Goal: Find specific page/section: Find specific page/section

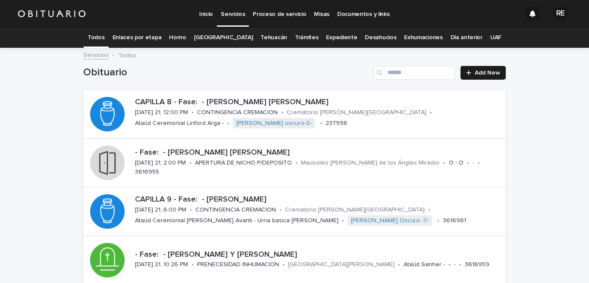
click at [330, 36] on link "Expediente" at bounding box center [341, 38] width 31 height 20
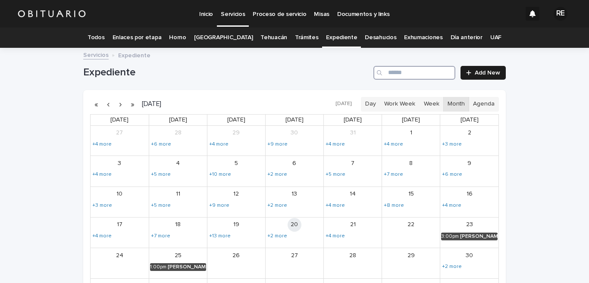
drag, startPoint x: 398, startPoint y: 66, endPoint x: 400, endPoint y: 75, distance: 9.7
click at [400, 75] on input "Search" at bounding box center [415, 73] width 82 height 14
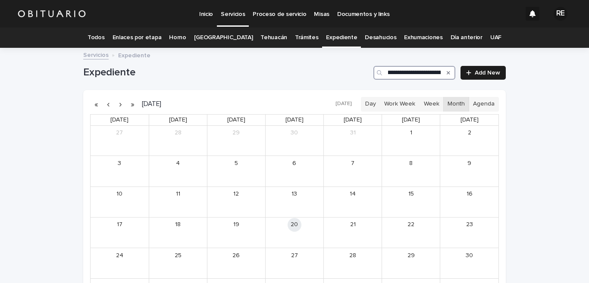
type input "*******"
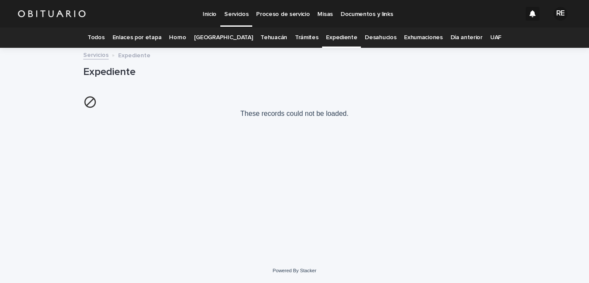
click at [335, 33] on link "Expediente" at bounding box center [341, 38] width 31 height 20
click at [337, 36] on link "Expediente" at bounding box center [341, 38] width 31 height 20
click at [295, 37] on link "Trámites" at bounding box center [307, 38] width 24 height 20
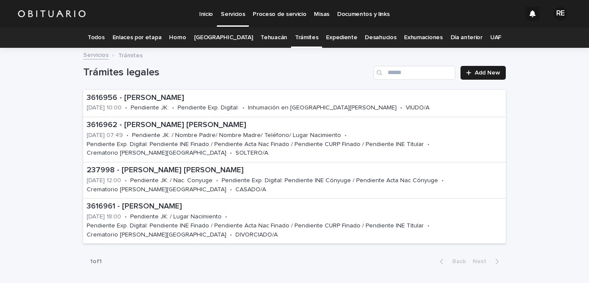
click at [330, 35] on link "Expediente" at bounding box center [341, 38] width 31 height 20
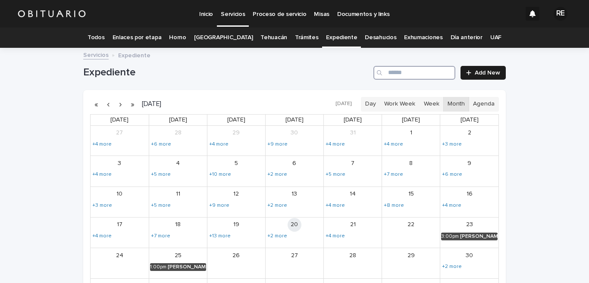
click at [391, 74] on input "Search" at bounding box center [415, 73] width 82 height 14
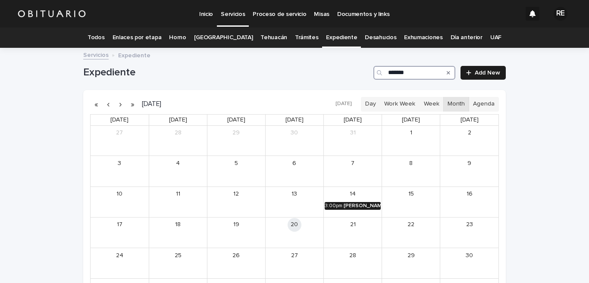
click at [356, 204] on div "[PERSON_NAME]" at bounding box center [362, 206] width 37 height 6
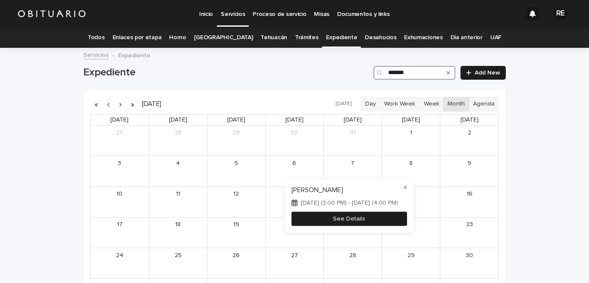
type input "*******"
click at [385, 218] on button "See Details" at bounding box center [350, 219] width 116 height 14
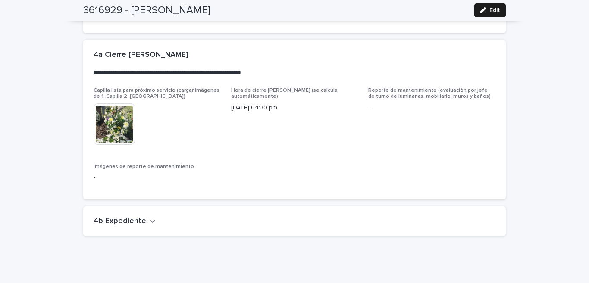
scroll to position [1966, 0]
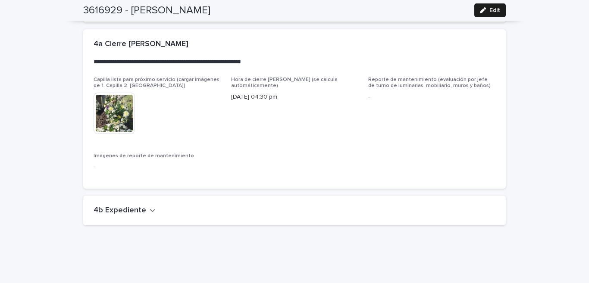
click at [119, 206] on h2 "4b Expediente" at bounding box center [120, 210] width 53 height 9
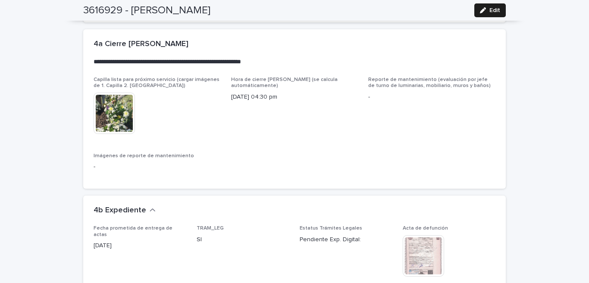
scroll to position [2093, 0]
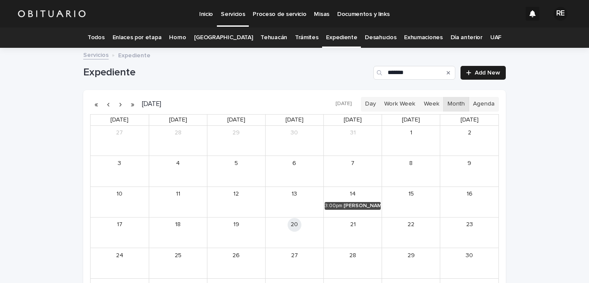
click at [104, 35] on link "Todos" at bounding box center [96, 38] width 17 height 20
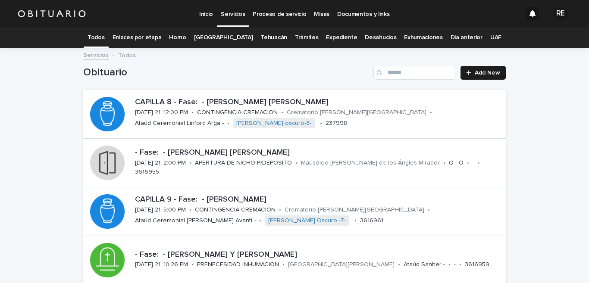
click at [333, 36] on link "Expediente" at bounding box center [341, 38] width 31 height 20
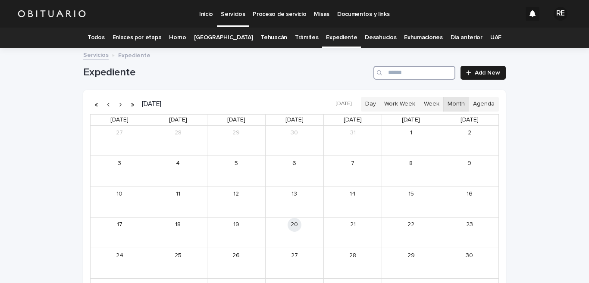
click at [400, 69] on input "Search" at bounding box center [415, 73] width 82 height 14
click at [409, 75] on input "Search" at bounding box center [415, 73] width 82 height 14
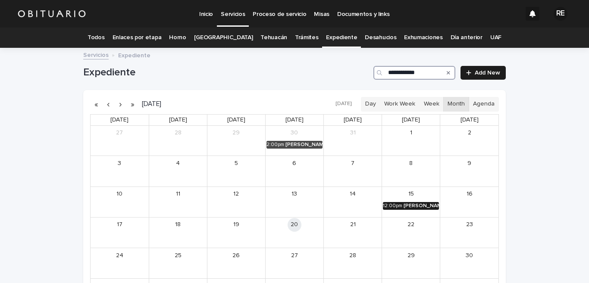
click at [415, 203] on div "[PERSON_NAME] [PERSON_NAME]" at bounding box center [421, 206] width 35 height 6
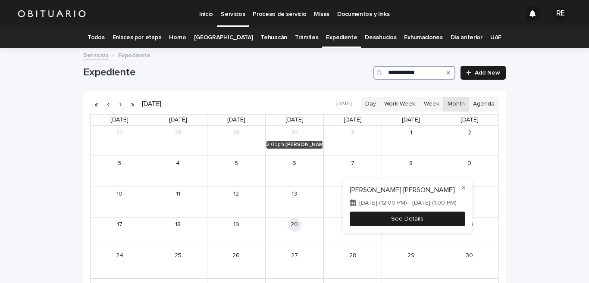
type input "**********"
click at [379, 223] on button "See Details" at bounding box center [408, 219] width 116 height 14
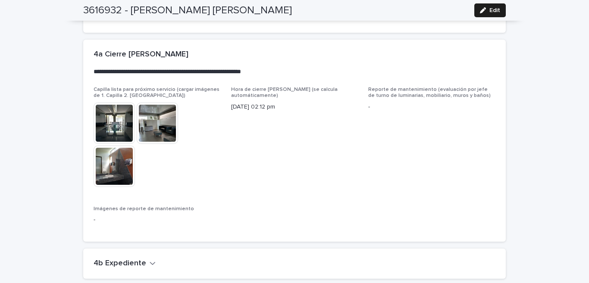
scroll to position [1984, 0]
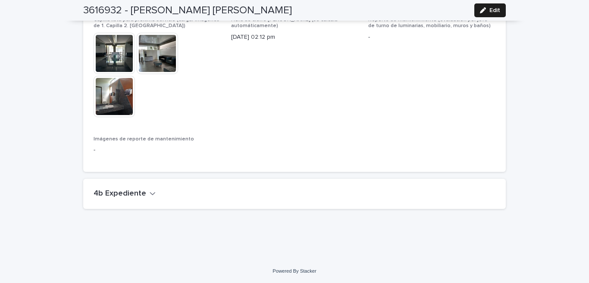
click at [131, 191] on h2 "4b Expediente" at bounding box center [120, 193] width 53 height 9
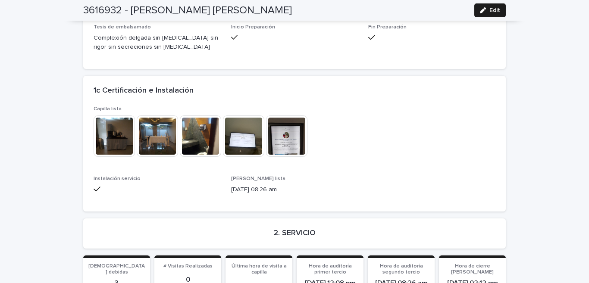
scroll to position [878, 0]
